Goal: Check status: Check status

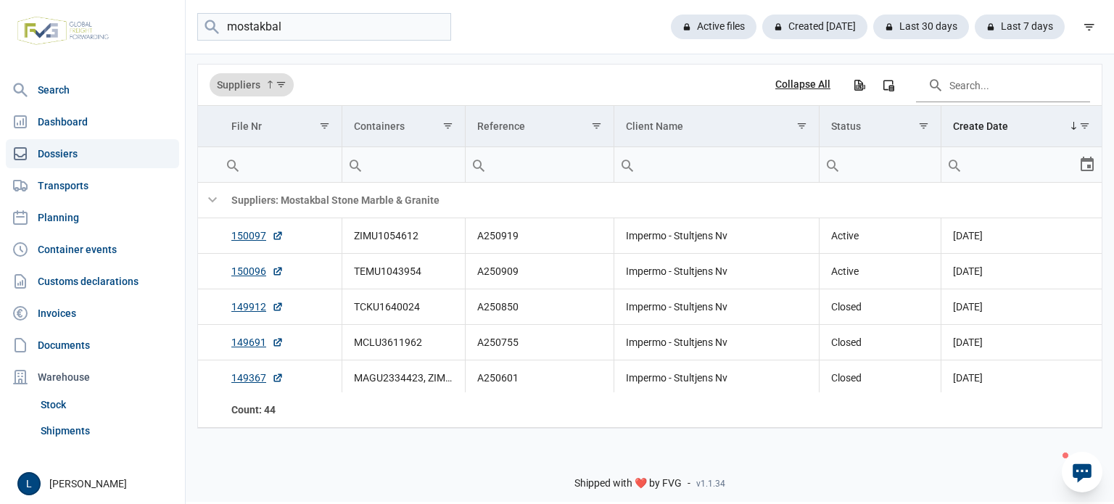
click at [1077, 470] on icon at bounding box center [1082, 472] width 23 height 23
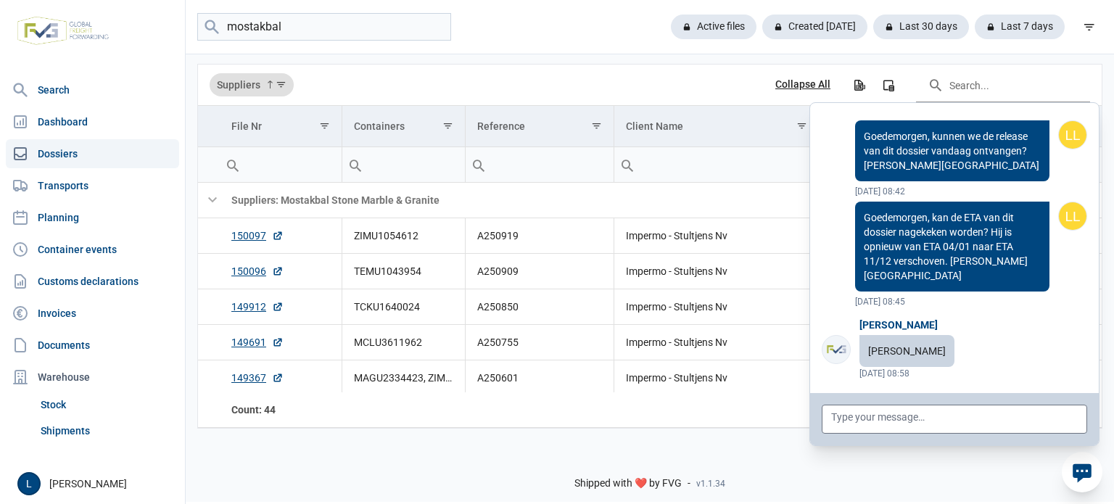
scroll to position [115923, 0]
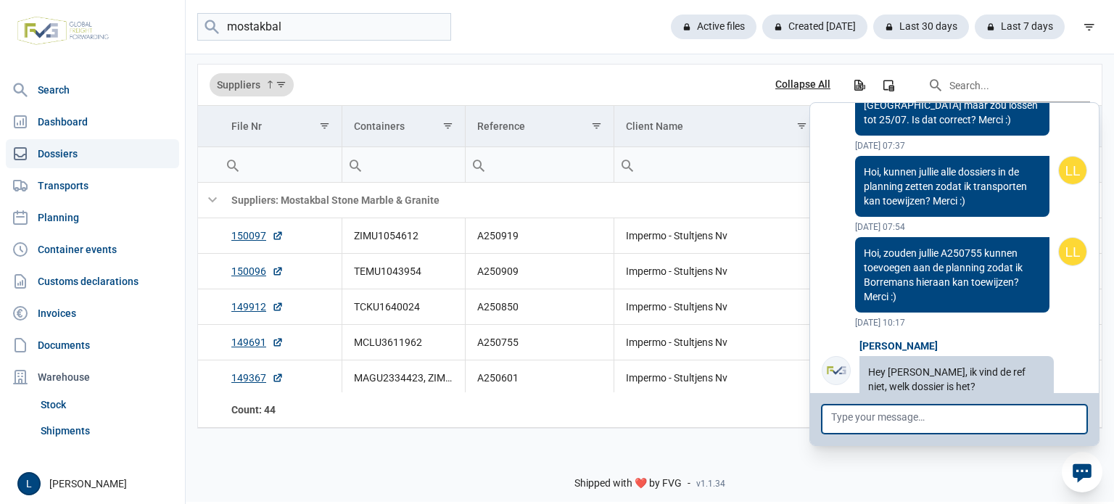
click at [1029, 421] on textarea at bounding box center [954, 419] width 265 height 29
click at [1085, 479] on icon at bounding box center [1082, 472] width 23 height 23
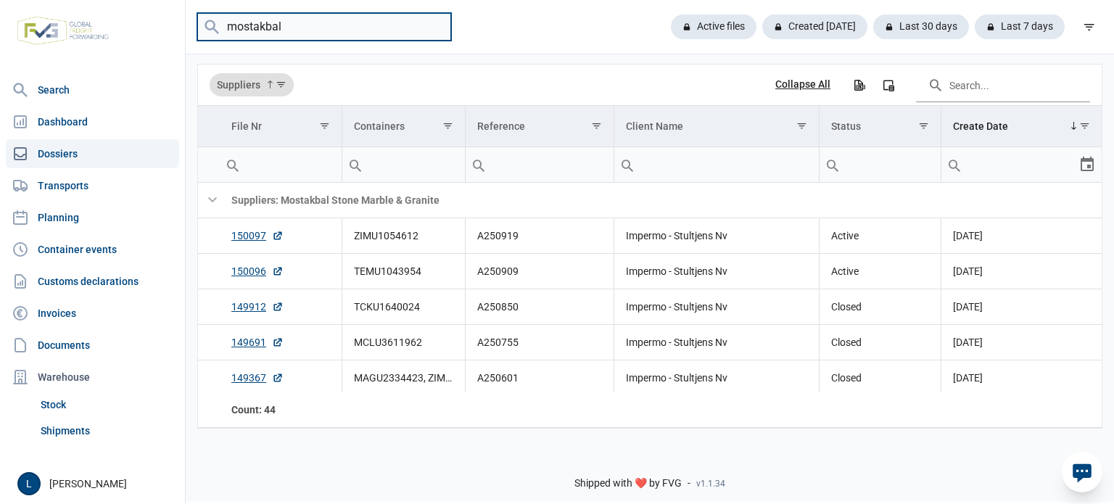
click at [354, 18] on input "mostakbal" at bounding box center [324, 27] width 254 height 28
paste input "A250813"
type input "A250813"
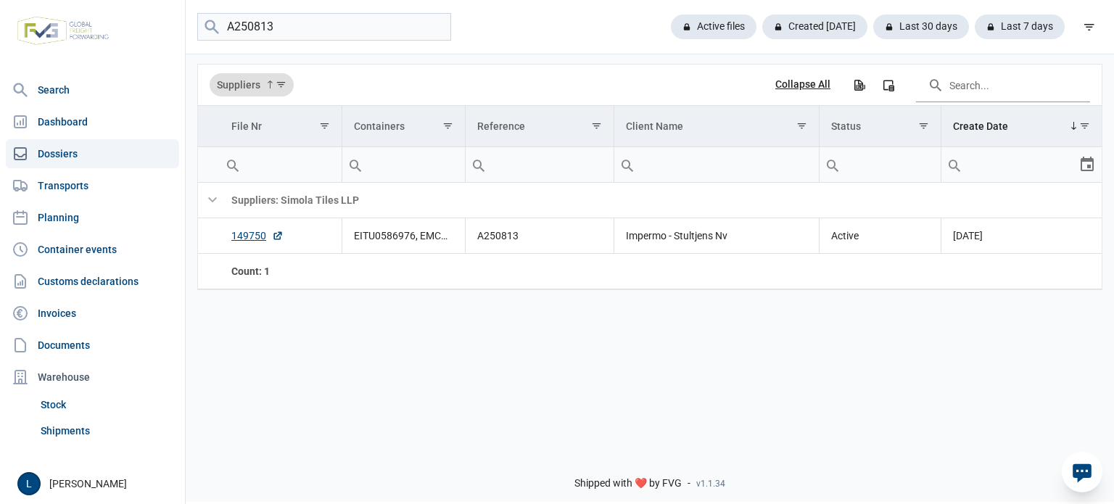
click at [1104, 474] on div "Shipped with ❤️ by FVG - v1.1.34" at bounding box center [650, 471] width 928 height 62
click at [1086, 474] on icon at bounding box center [1082, 473] width 19 height 19
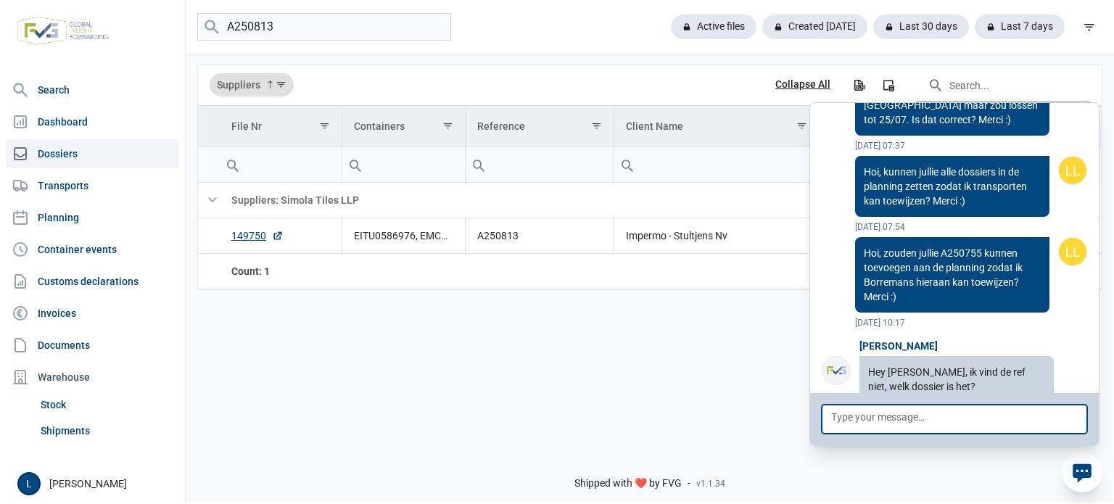
click at [998, 425] on textarea at bounding box center [954, 419] width 265 height 29
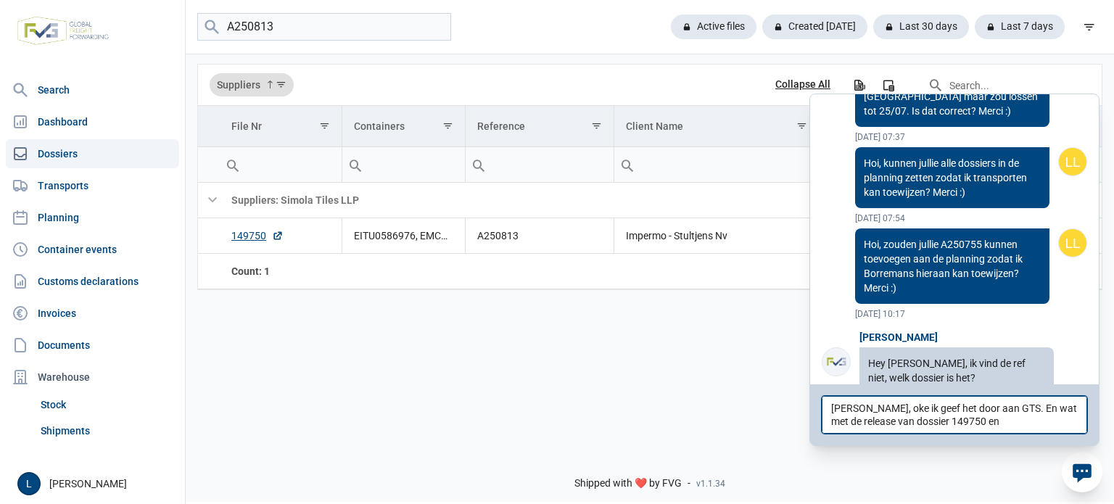
type textarea "Dag Cindy, oke ik geef het door aan GTS. En wat met de release van dossier 1497…"
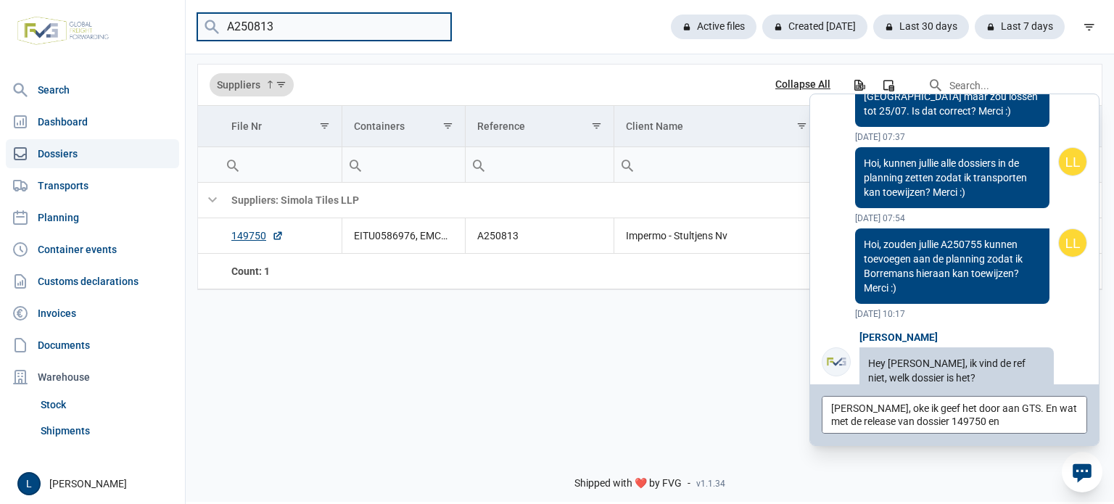
click at [279, 27] on input "A250813" at bounding box center [324, 27] width 254 height 28
paste input "4"
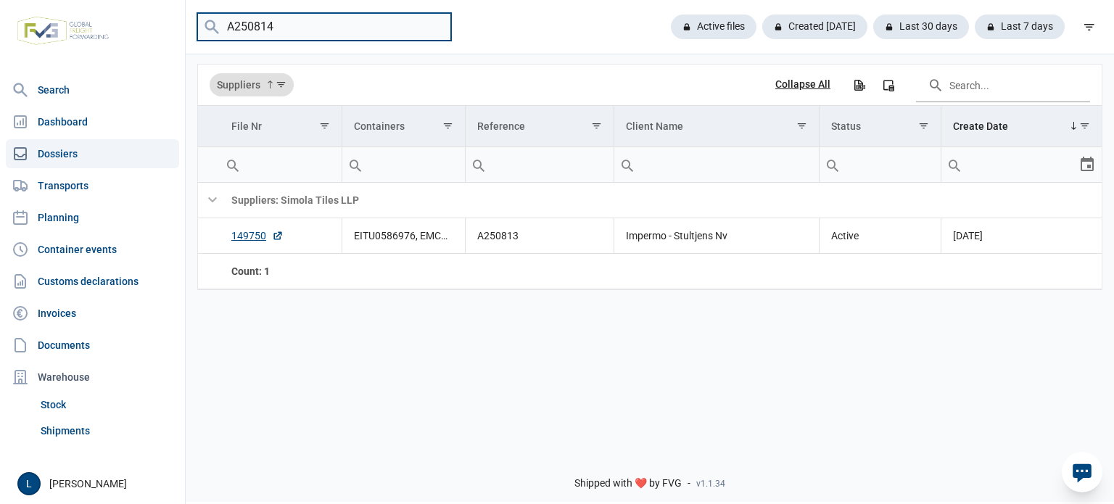
type input "A250814"
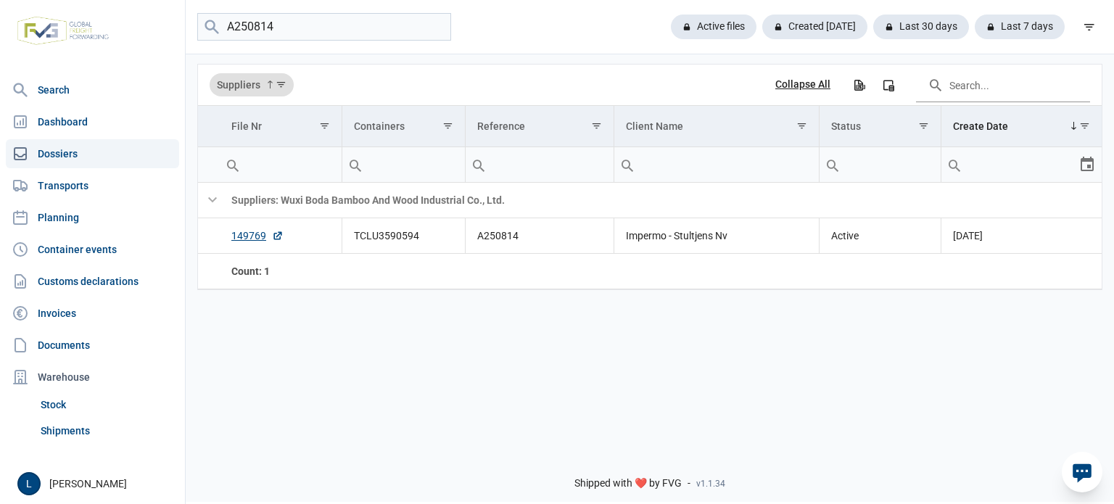
click at [1081, 466] on icon at bounding box center [1082, 473] width 19 height 19
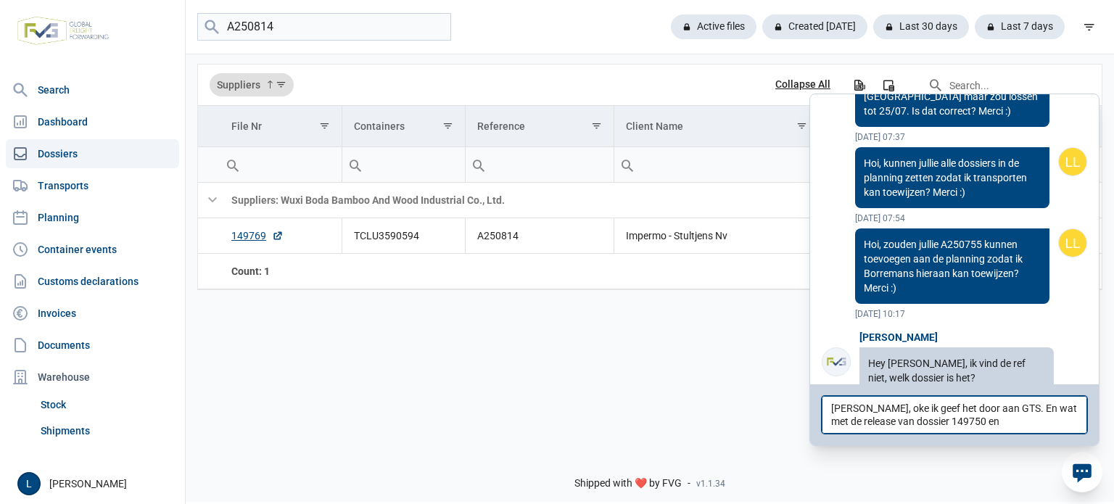
click at [1003, 428] on textarea "Dag Cindy, oke ik geef het door aan GTS. En wat met de release van dossier 1497…" at bounding box center [954, 415] width 265 height 38
type textarea "Dag Cindy, oke ik geef het door aan GTS. En wat met de release van dossier 1497…"
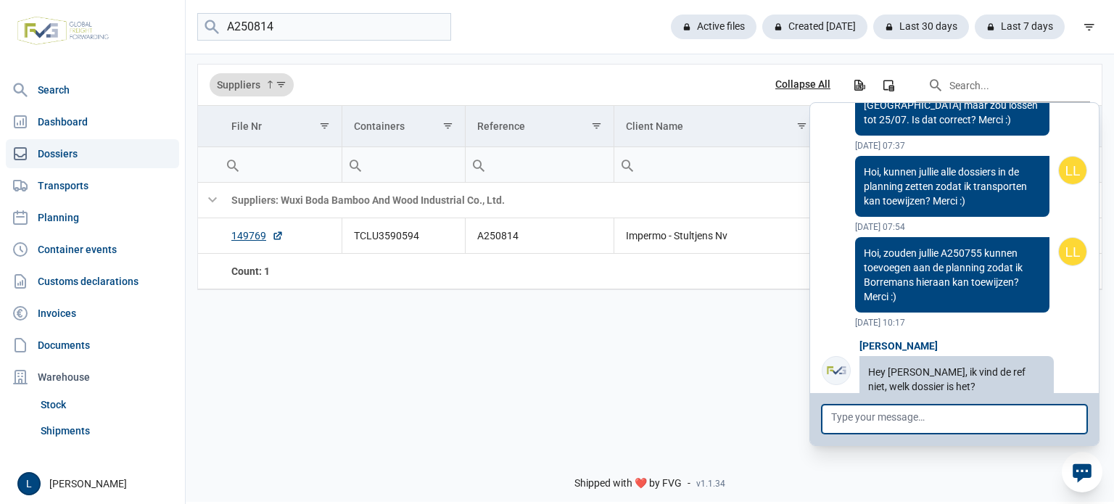
scroll to position [116005, 0]
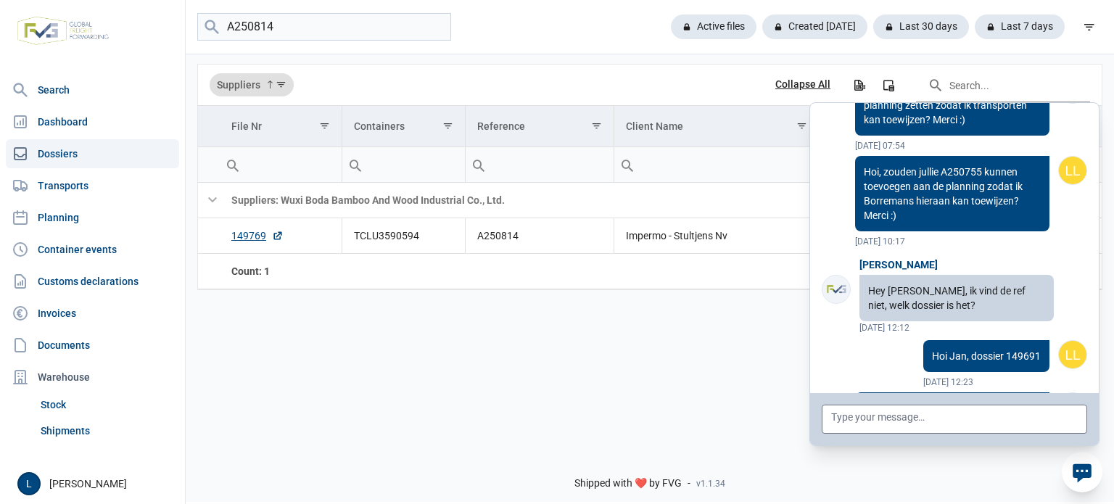
click at [1085, 473] on icon at bounding box center [1082, 473] width 19 height 19
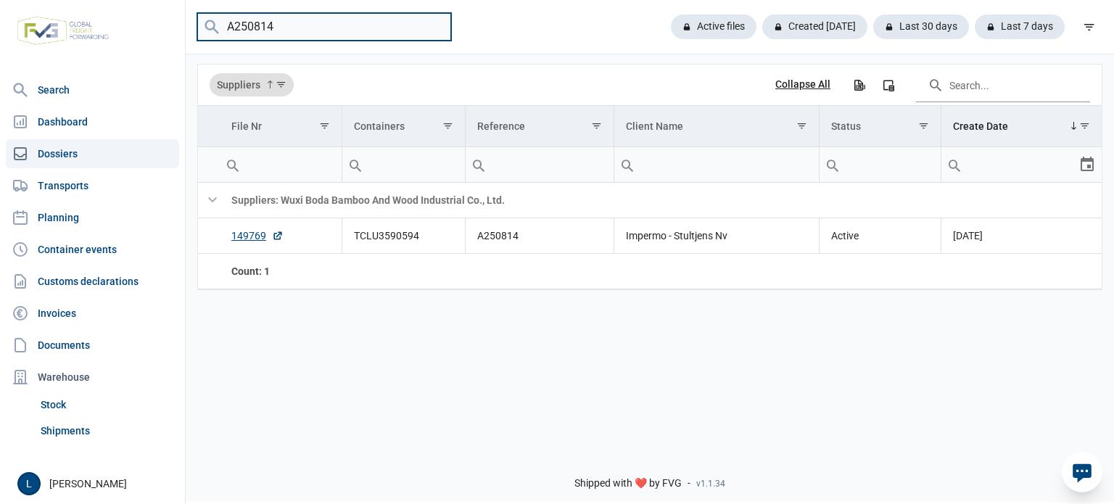
click at [292, 28] on input "A250814" at bounding box center [324, 27] width 254 height 28
type input "simpolo"
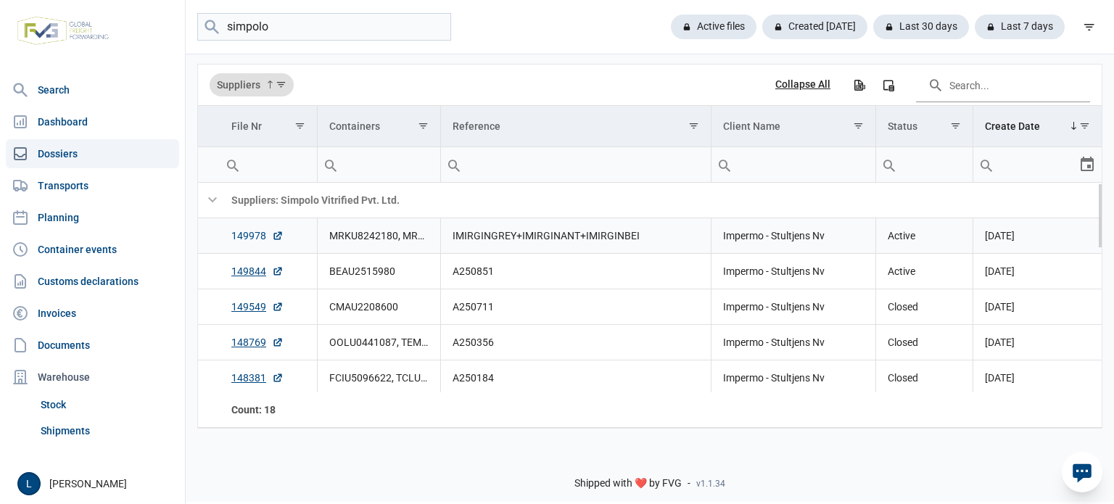
click at [255, 233] on link "149978" at bounding box center [257, 235] width 52 height 15
click at [342, 23] on input "simpolo" at bounding box center [324, 27] width 254 height 28
click at [720, 25] on div "Active files" at bounding box center [707, 27] width 97 height 25
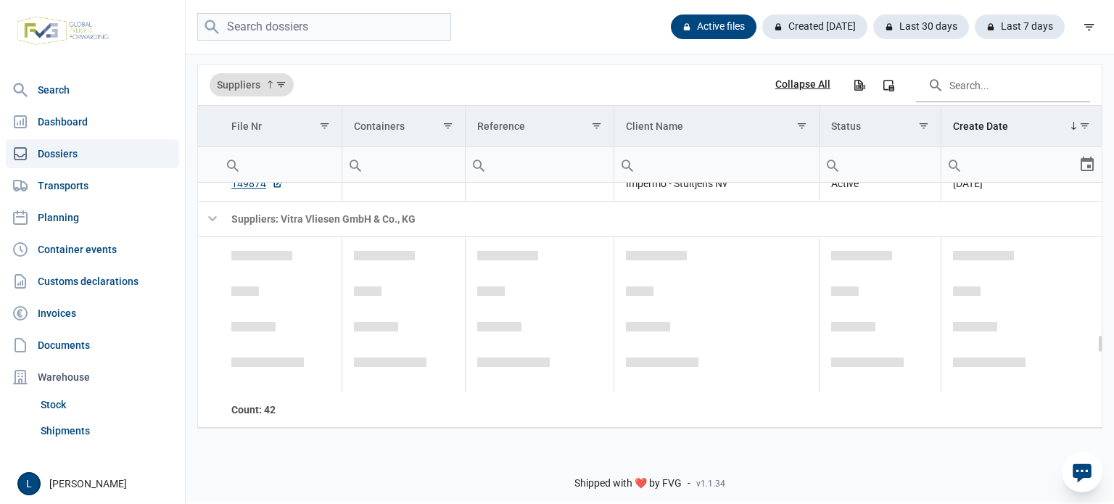
scroll to position [1687, 0]
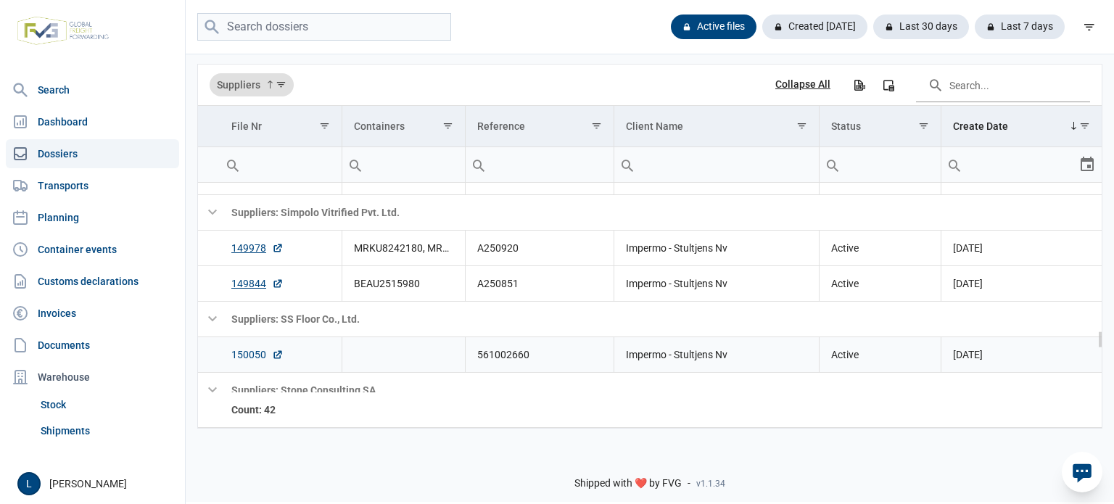
click at [273, 350] on icon "Data grid with 68 rows and 7 columns" at bounding box center [278, 355] width 12 height 12
click at [247, 352] on link "150050" at bounding box center [257, 354] width 52 height 15
click at [1070, 463] on div at bounding box center [1082, 472] width 41 height 41
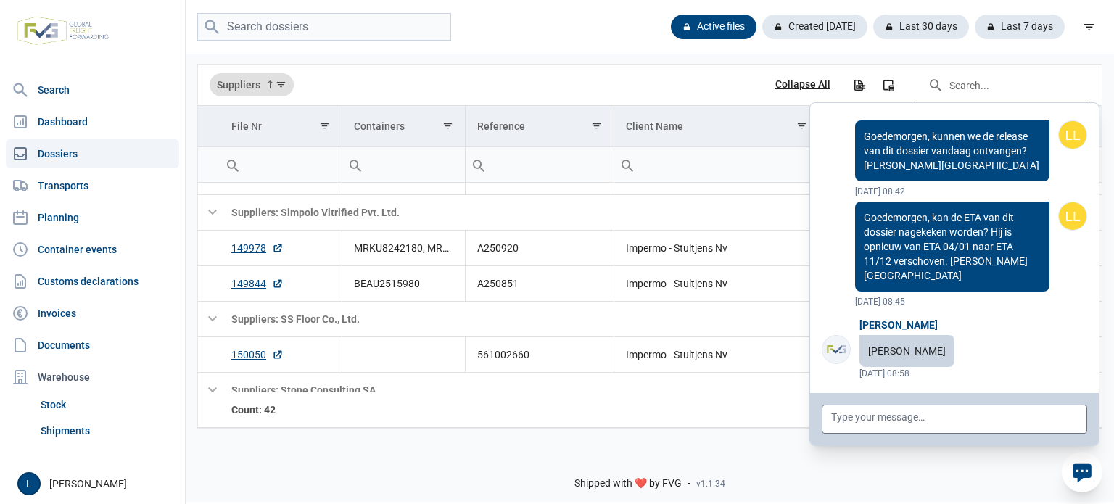
scroll to position [116079, 0]
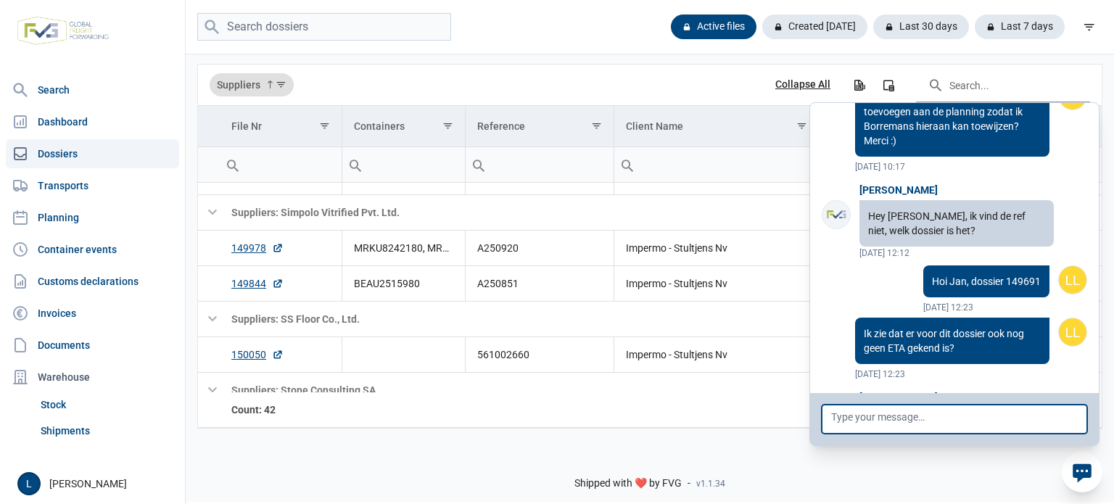
click at [979, 425] on textarea at bounding box center [954, 419] width 265 height 29
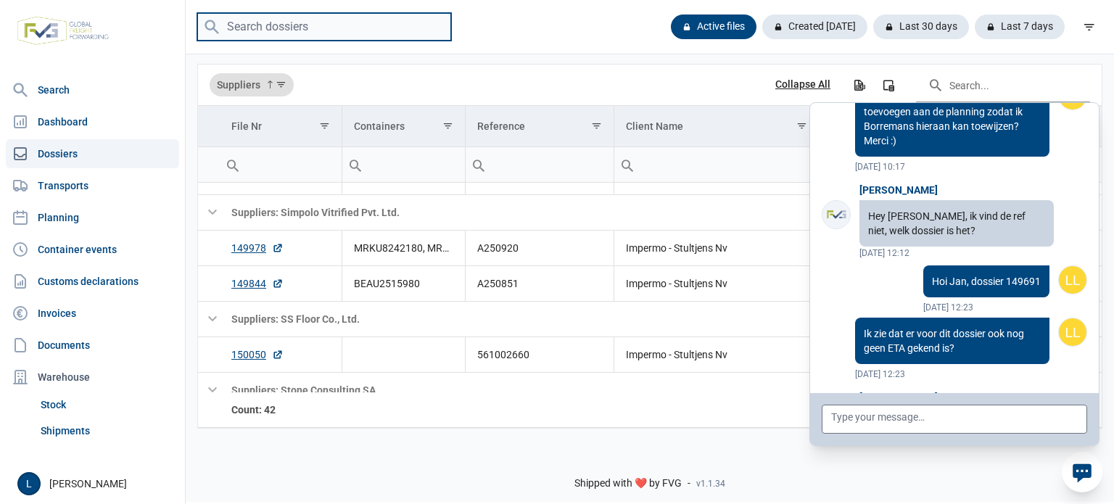
click at [340, 28] on input "search" at bounding box center [324, 27] width 254 height 28
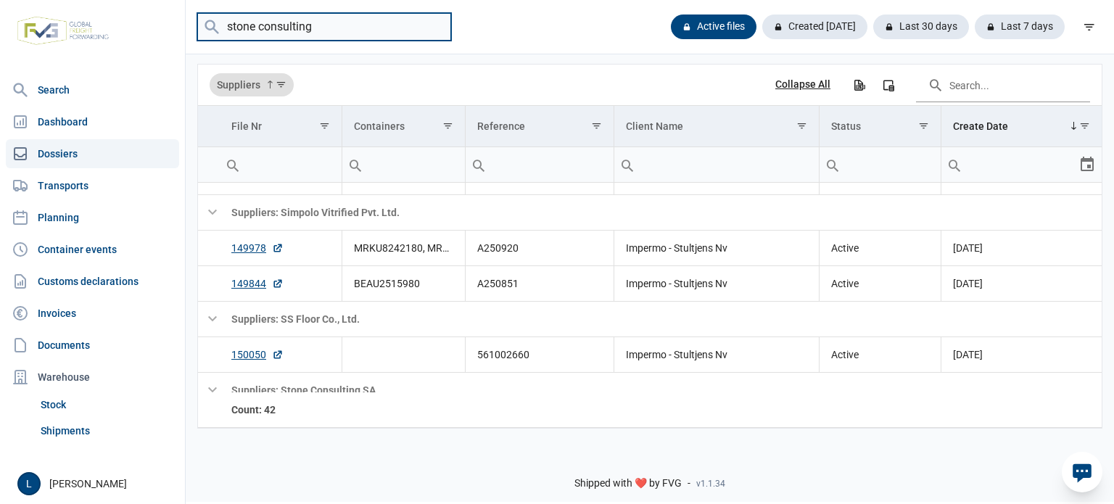
type input "stone consulting"
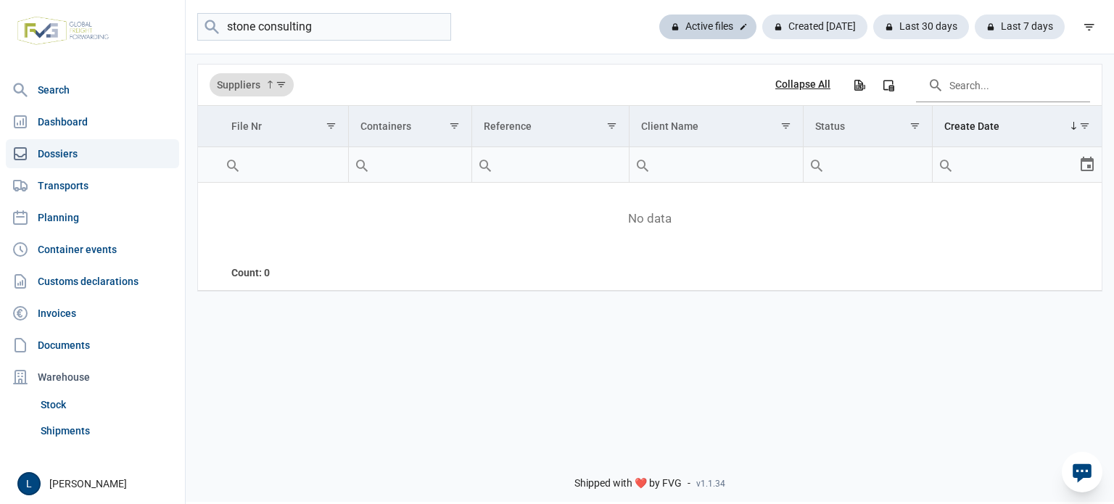
click at [722, 21] on div "Active files" at bounding box center [707, 27] width 97 height 25
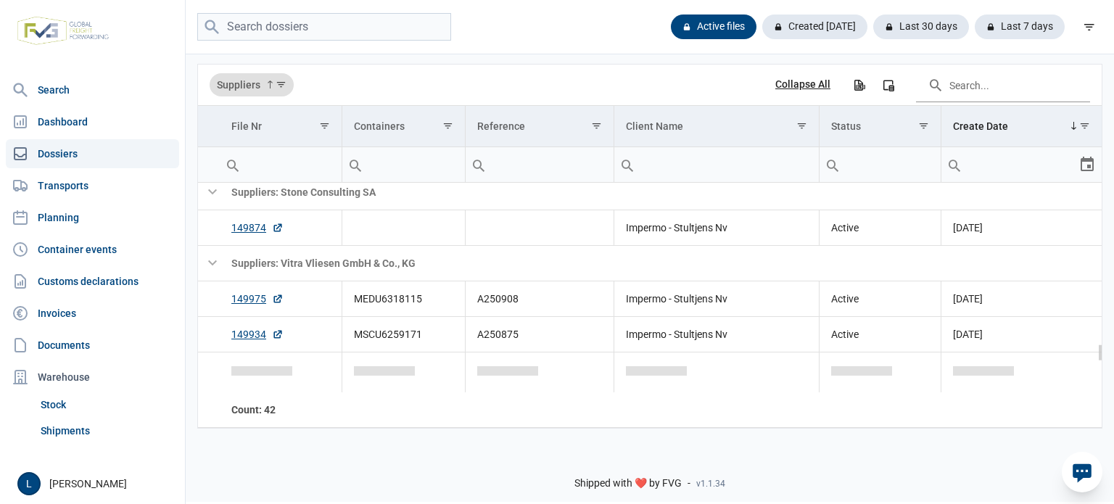
scroll to position [1836, 0]
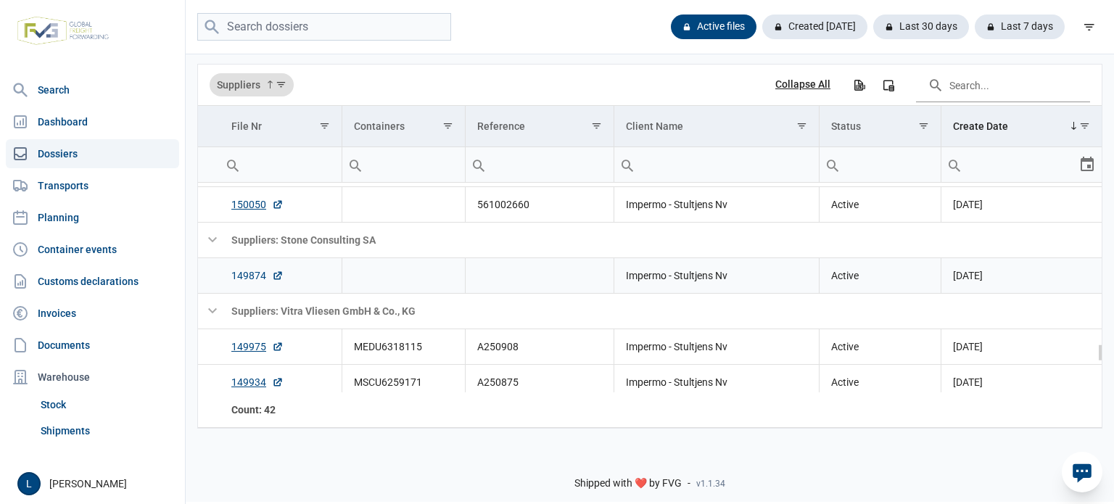
click at [251, 275] on link "149874" at bounding box center [257, 275] width 52 height 15
click at [348, 22] on input "search" at bounding box center [324, 27] width 254 height 28
paste input "149750"
type input "149750"
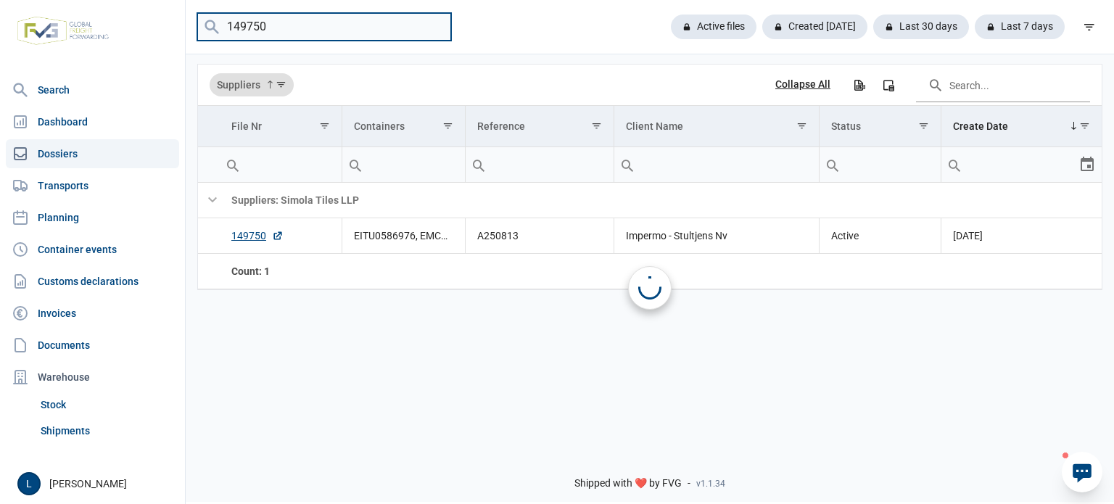
scroll to position [0, 0]
click at [259, 240] on link "149750" at bounding box center [257, 235] width 52 height 15
click at [1089, 470] on icon at bounding box center [1082, 473] width 19 height 19
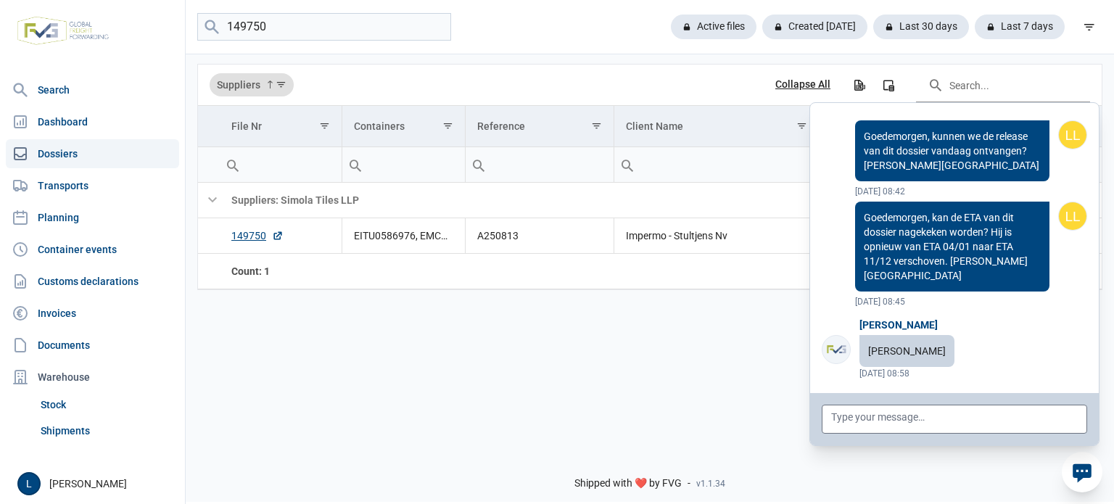
scroll to position [116196, 0]
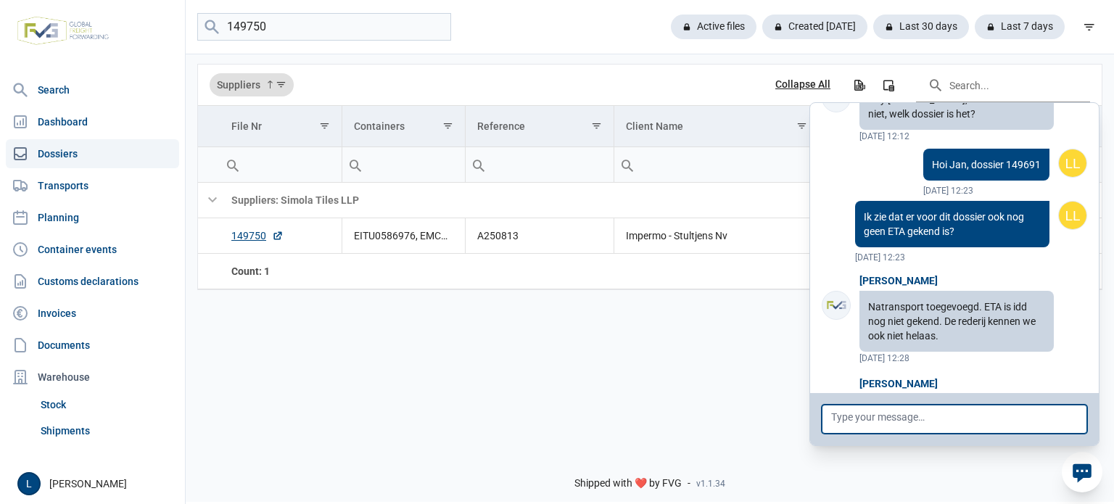
click at [1039, 427] on textarea at bounding box center [954, 419] width 265 height 29
click at [1079, 469] on icon at bounding box center [1082, 473] width 19 height 19
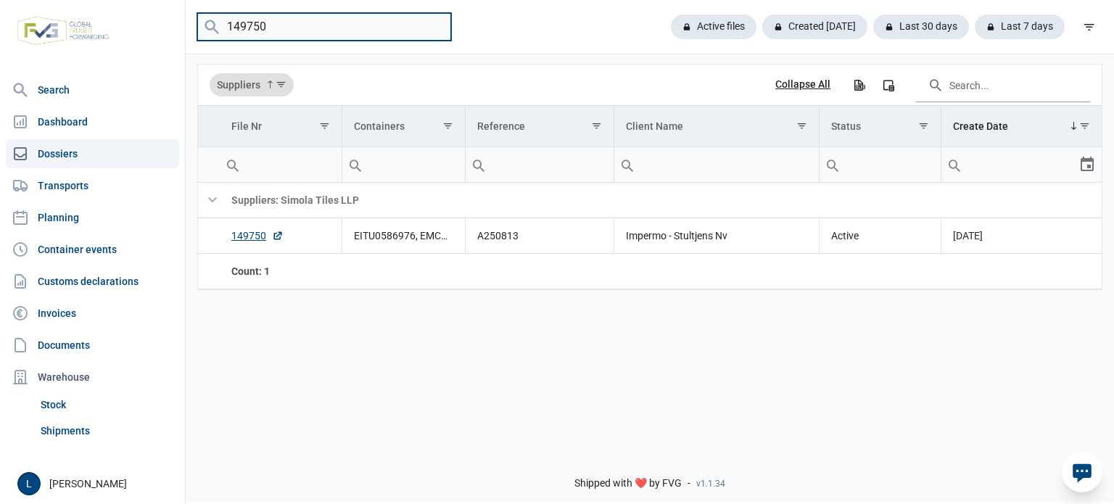
click at [433, 28] on input "149750" at bounding box center [324, 27] width 254 height 28
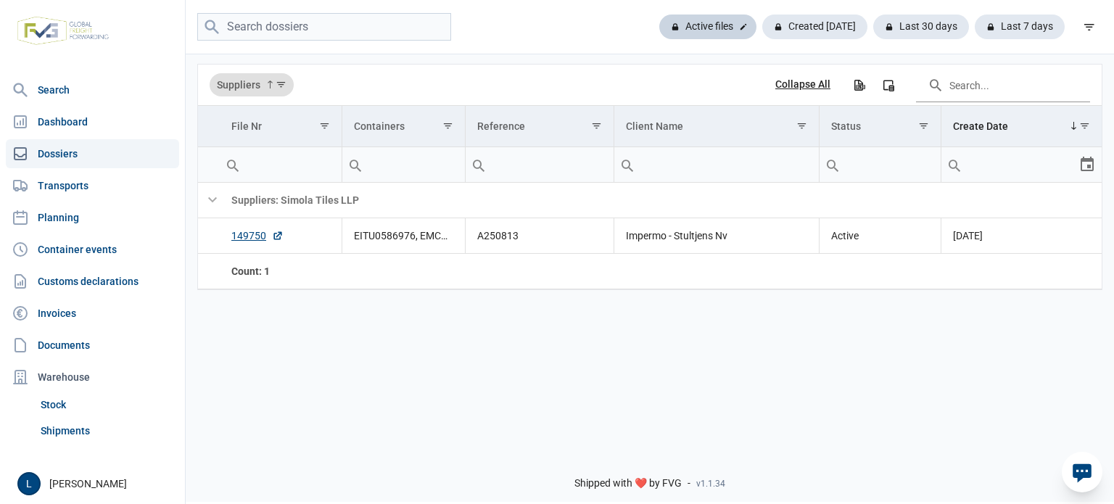
click at [693, 30] on div "Active files" at bounding box center [707, 27] width 97 height 25
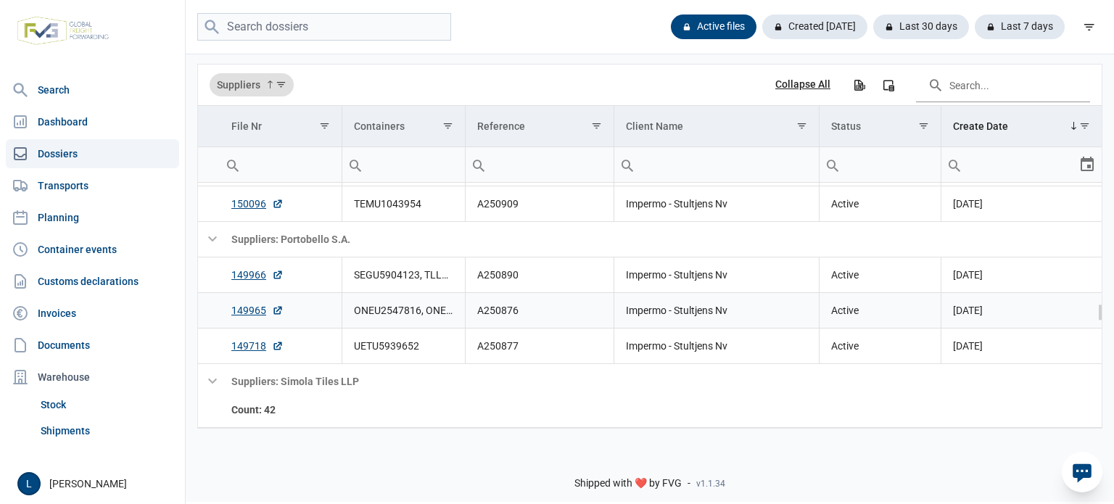
scroll to position [1329, 0]
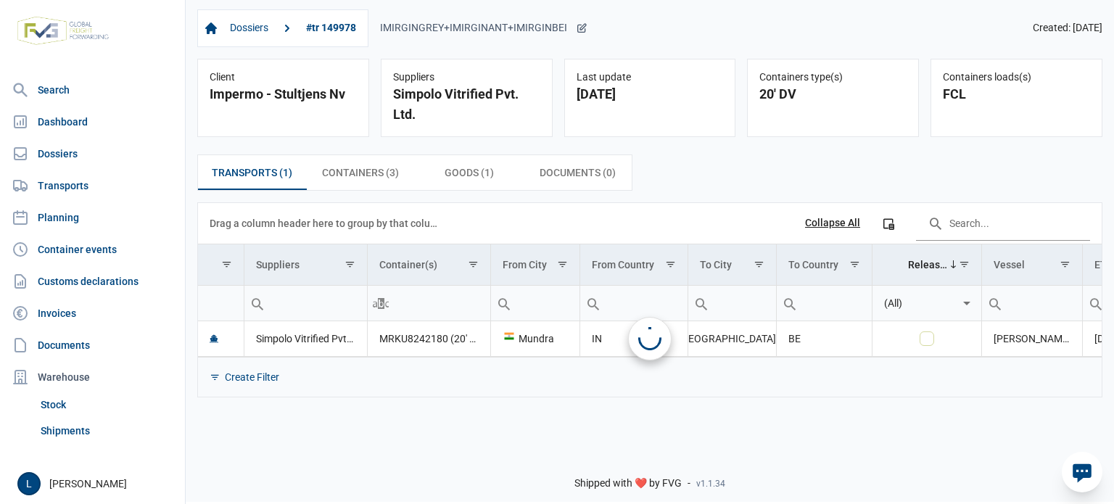
click at [538, 25] on div "IMIRGINGREY+IMIRGINANT+IMIRGINBEI" at bounding box center [483, 28] width 207 height 13
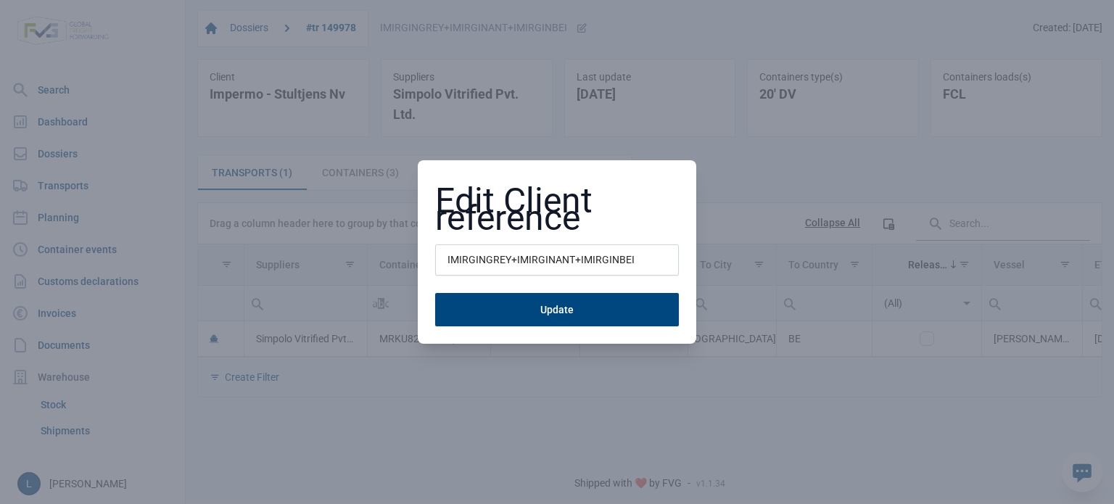
click at [548, 266] on input "IMIRGINGREY+IMIRGINANT+IMIRGINBEI" at bounding box center [557, 260] width 244 height 32
click at [548, 267] on input "IMIRGINGREY+IMIRGINANT+IMIRGINBEI" at bounding box center [557, 260] width 244 height 32
type input "a"
type input "A250920"
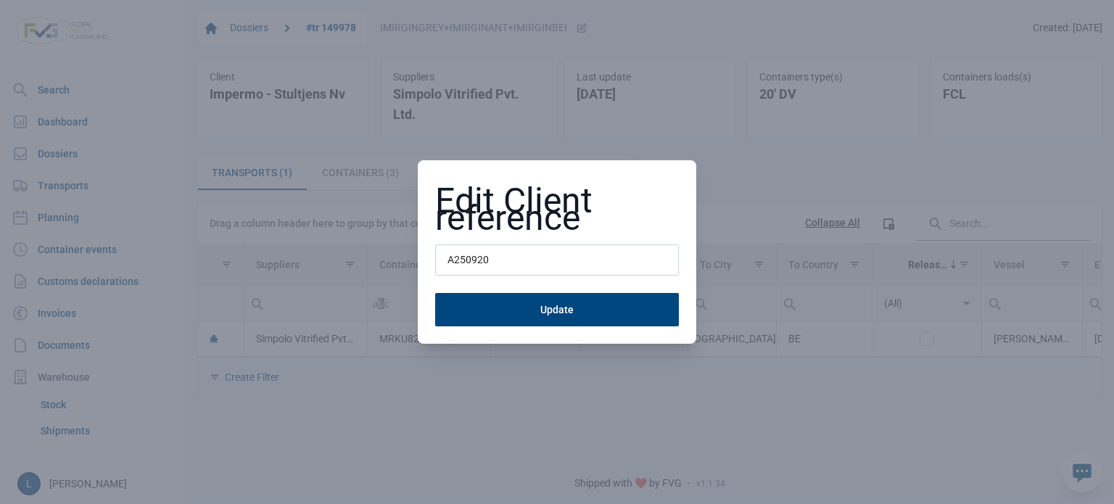
click at [435, 293] on button "Update" at bounding box center [557, 309] width 244 height 33
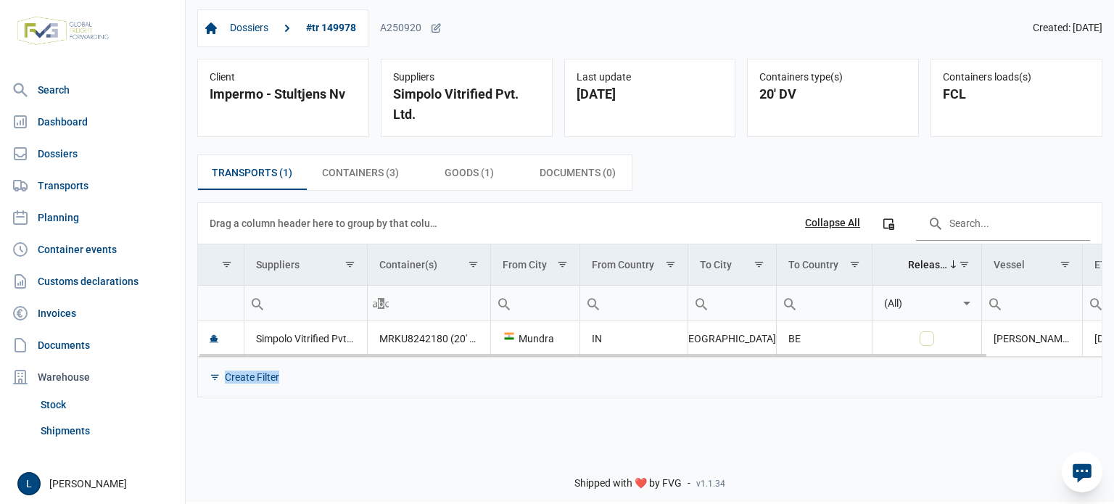
drag, startPoint x: 659, startPoint y: 357, endPoint x: 674, endPoint y: 356, distance: 14.5
click at [673, 356] on div "Data grid with 1 rows and 11 columns Drag a column header here to group by that…" at bounding box center [650, 300] width 904 height 194
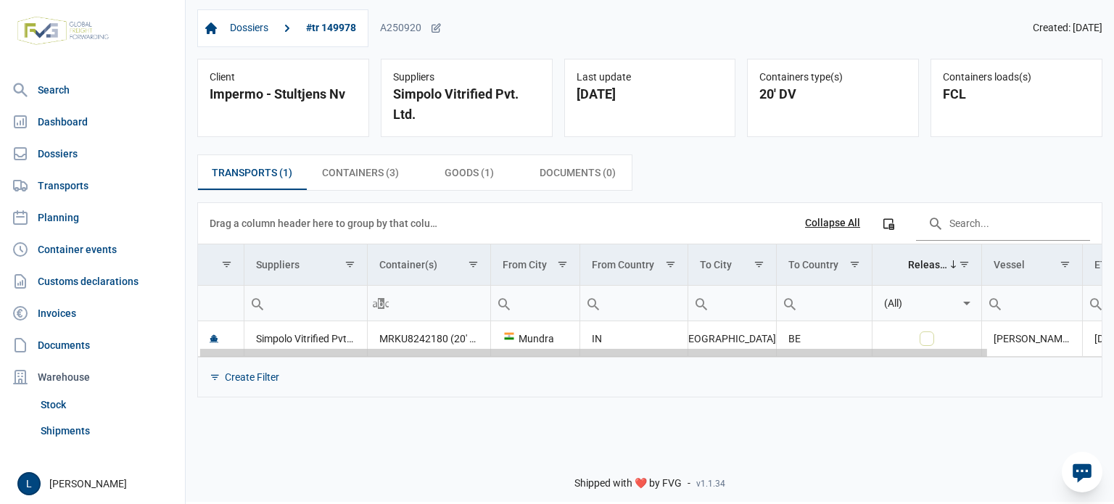
scroll to position [0, 131]
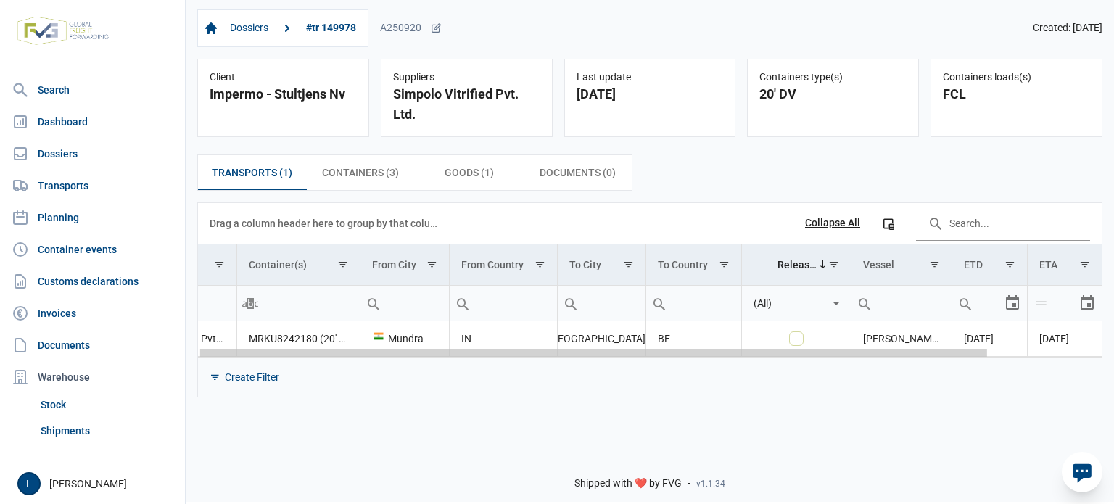
drag, startPoint x: 673, startPoint y: 353, endPoint x: 1113, endPoint y: 375, distance: 440.8
click at [1113, 375] on body "For evaluation purposes only. Redistribution prohibited. Please register an exi…" at bounding box center [557, 227] width 1114 height 504
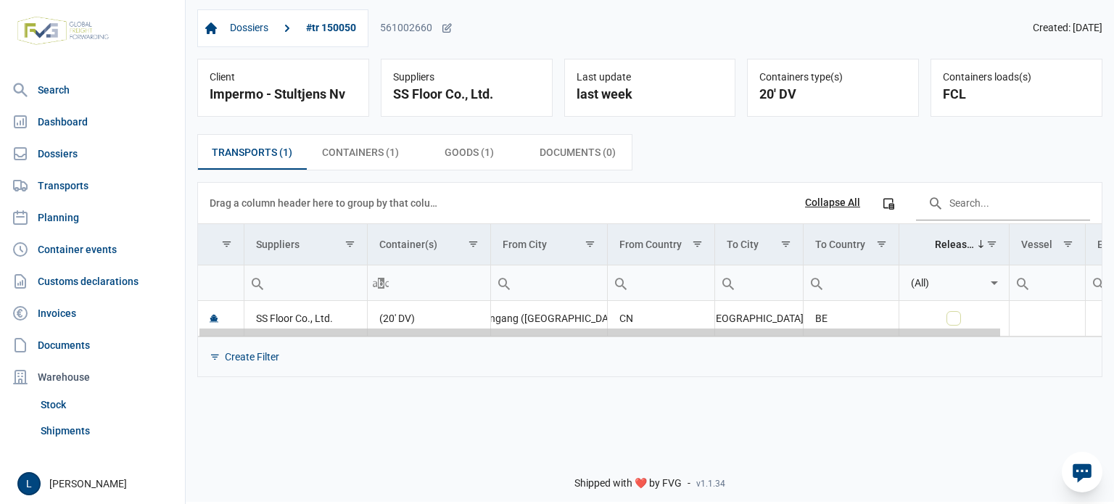
drag, startPoint x: 695, startPoint y: 334, endPoint x: 404, endPoint y: 331, distance: 290.9
click at [404, 331] on body "For evaluation purposes only. Redistribution prohibited. Please register an exi…" at bounding box center [557, 227] width 1114 height 504
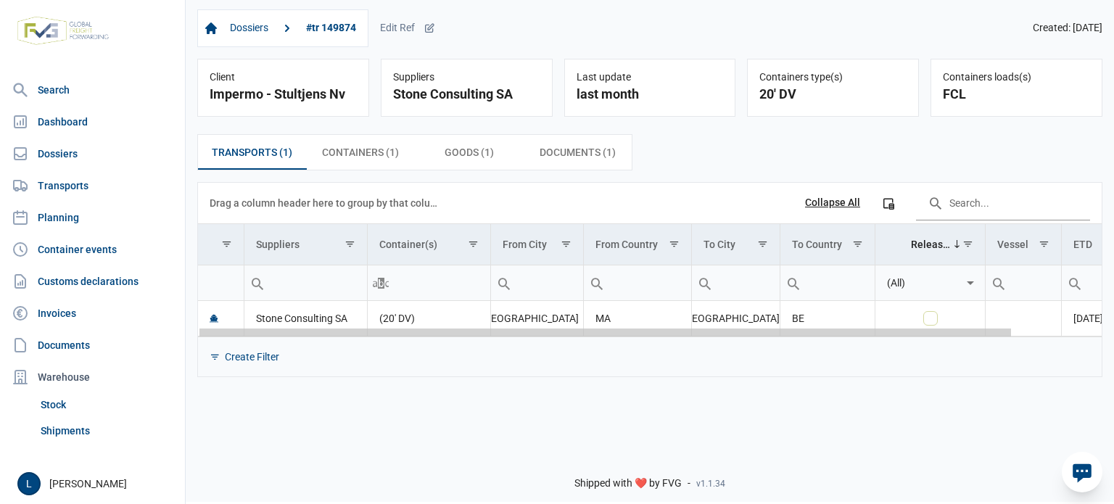
drag, startPoint x: 607, startPoint y: 333, endPoint x: 594, endPoint y: 330, distance: 13.4
click at [594, 330] on body "For evaluation purposes only. Redistribution prohibited. Please register an exi…" at bounding box center [557, 227] width 1114 height 504
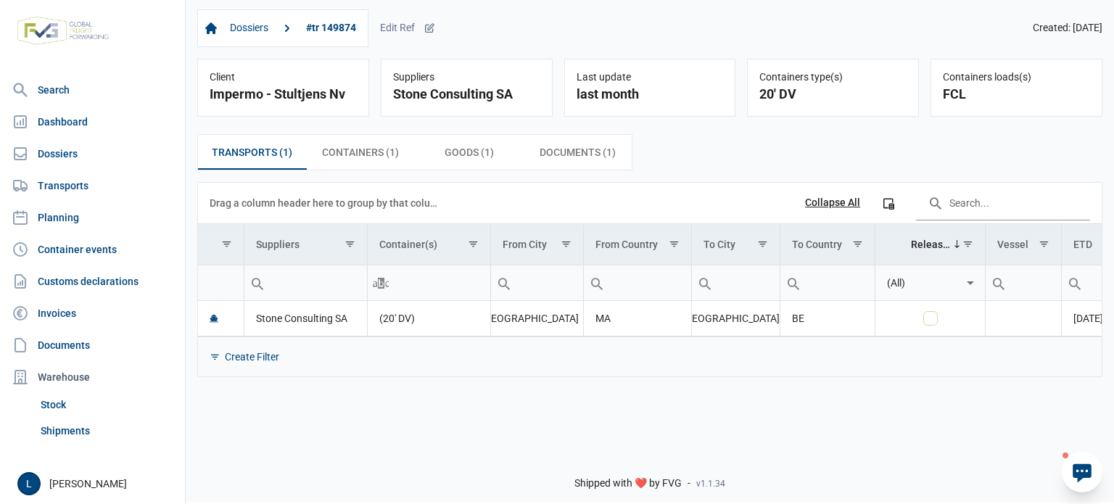
click at [1076, 481] on icon at bounding box center [1082, 472] width 23 height 23
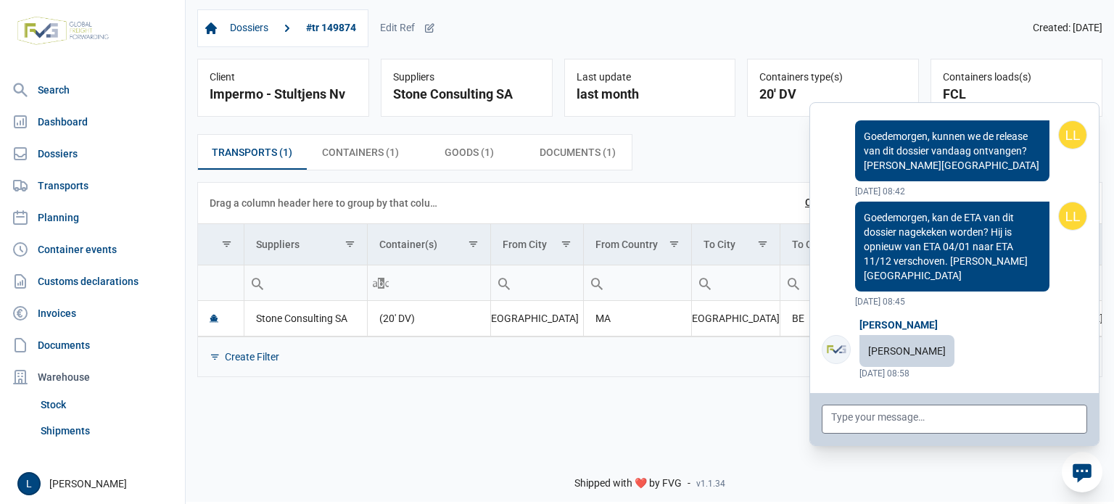
scroll to position [116196, 0]
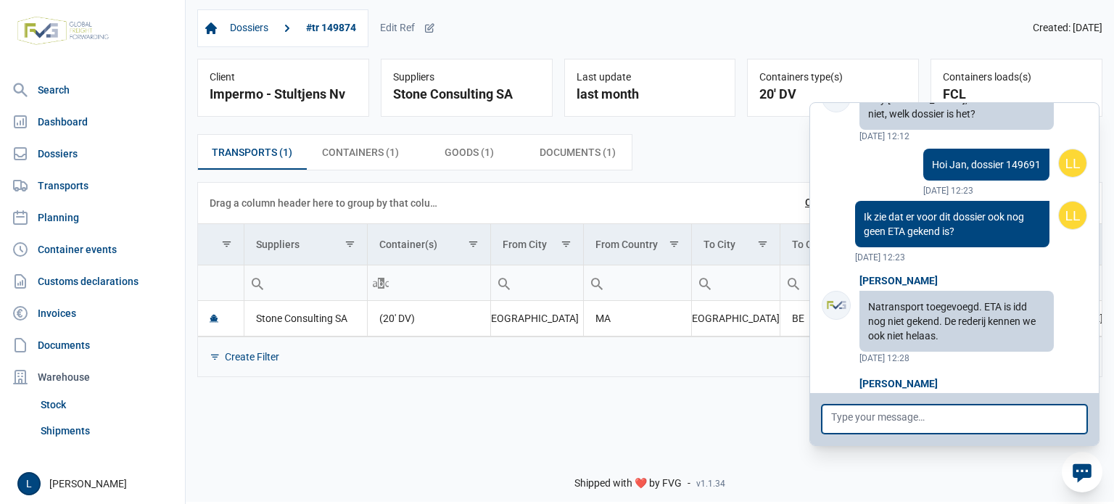
click at [1040, 423] on textarea at bounding box center [954, 419] width 265 height 29
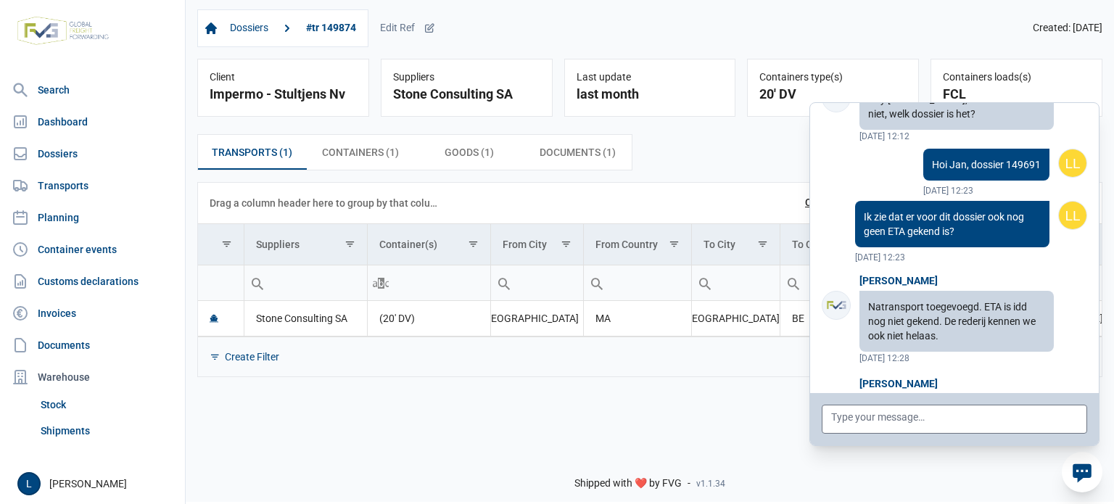
drag, startPoint x: 899, startPoint y: 307, endPoint x: 862, endPoint y: 307, distance: 37.7
copy p "149750"
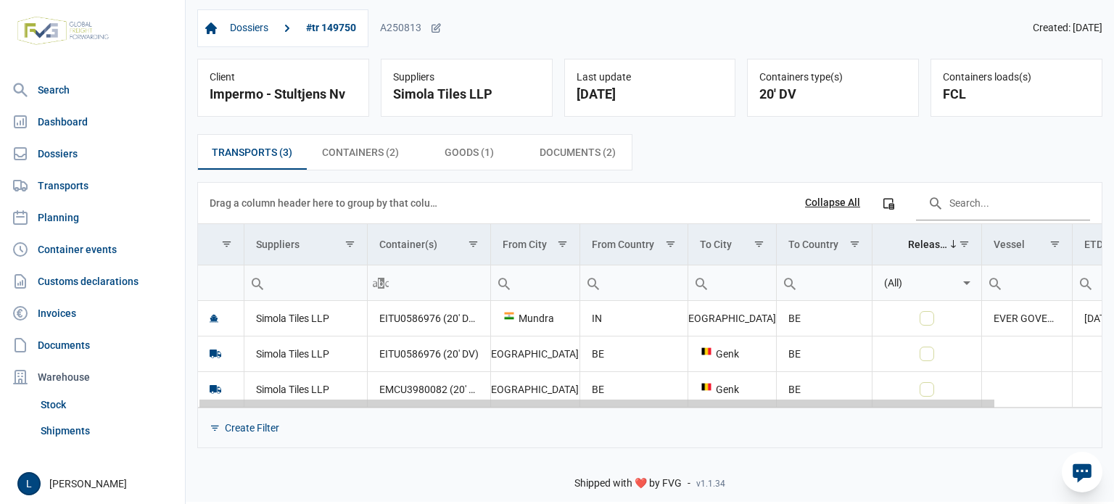
scroll to position [0, 120]
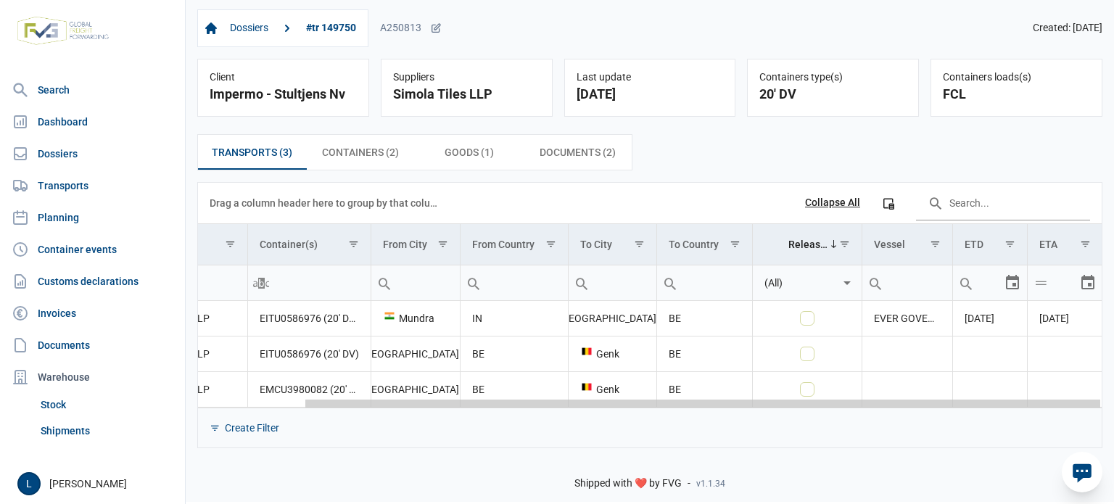
drag, startPoint x: 823, startPoint y: 405, endPoint x: 833, endPoint y: 405, distance: 10.2
click at [1087, 405] on body "For evaluation purposes only. Redistribution prohibited. Please register an exi…" at bounding box center [557, 227] width 1114 height 504
